Goal: Task Accomplishment & Management: Use online tool/utility

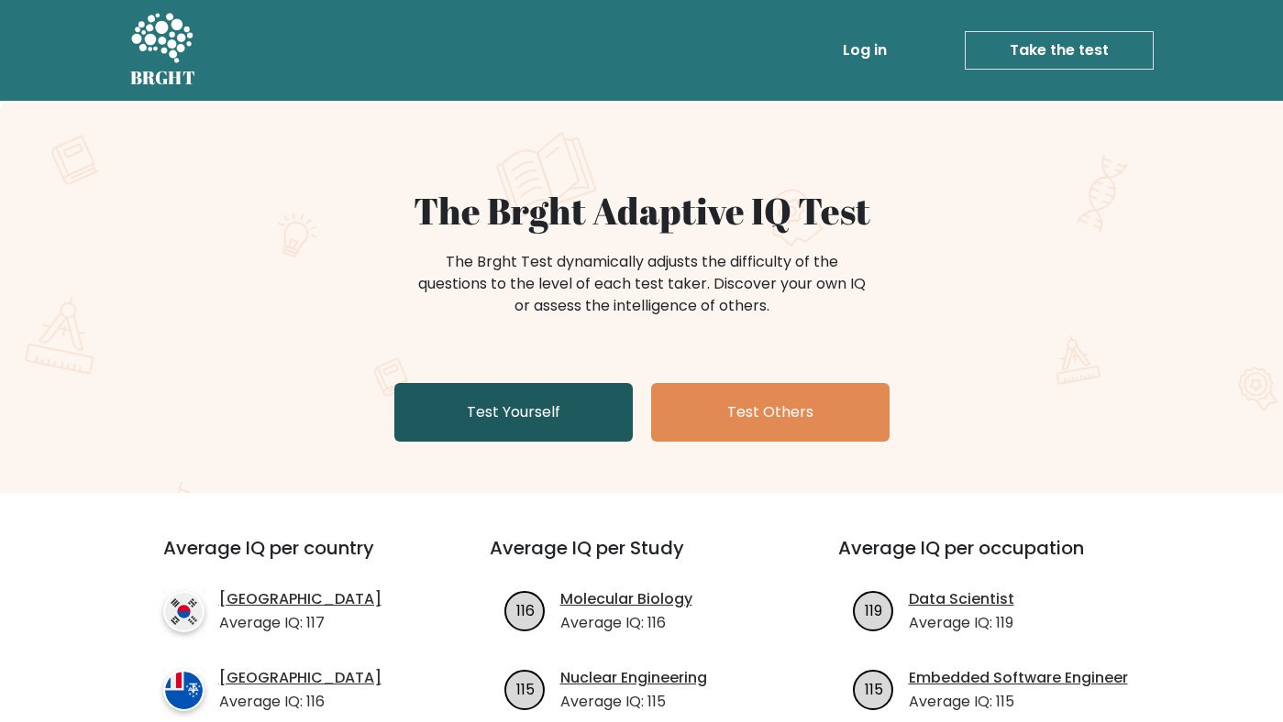
click at [572, 418] on link "Test Yourself" at bounding box center [513, 412] width 238 height 59
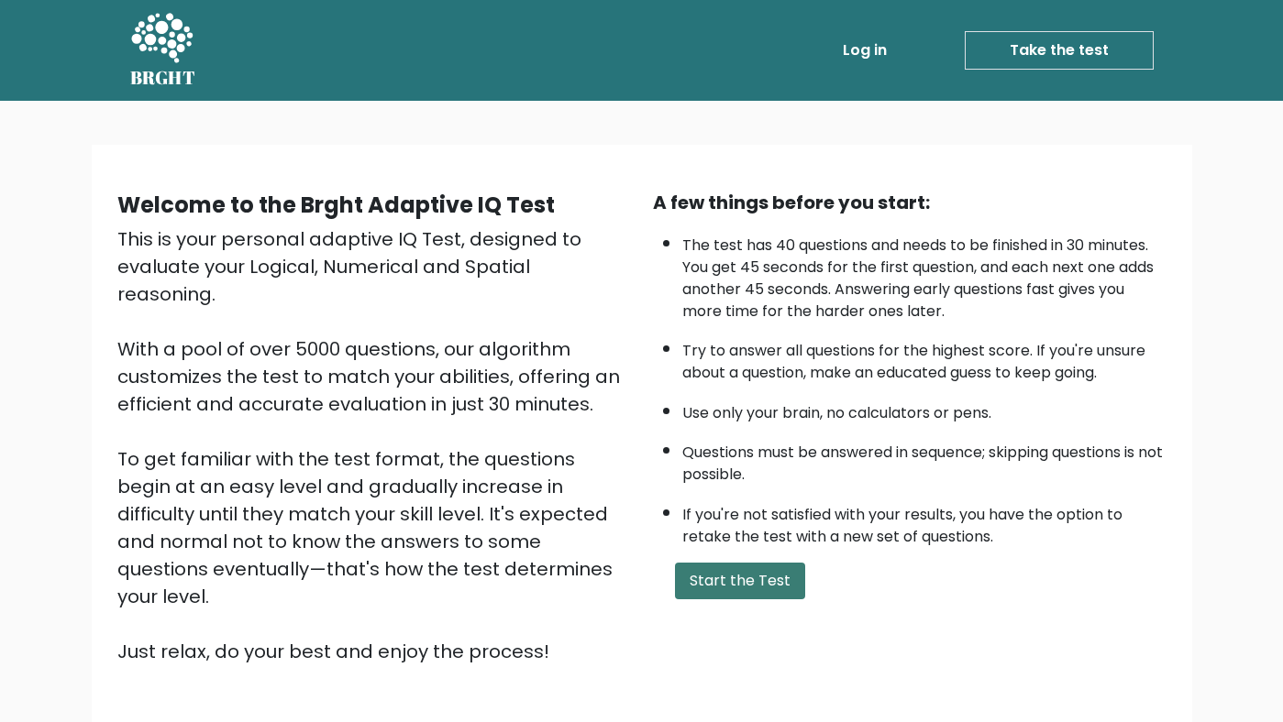
click at [775, 593] on button "Start the Test" at bounding box center [740, 581] width 130 height 37
click at [760, 599] on button "Start the Test" at bounding box center [740, 581] width 130 height 37
click at [744, 600] on button "Start the Test" at bounding box center [740, 581] width 130 height 37
